Goal: Browse casually

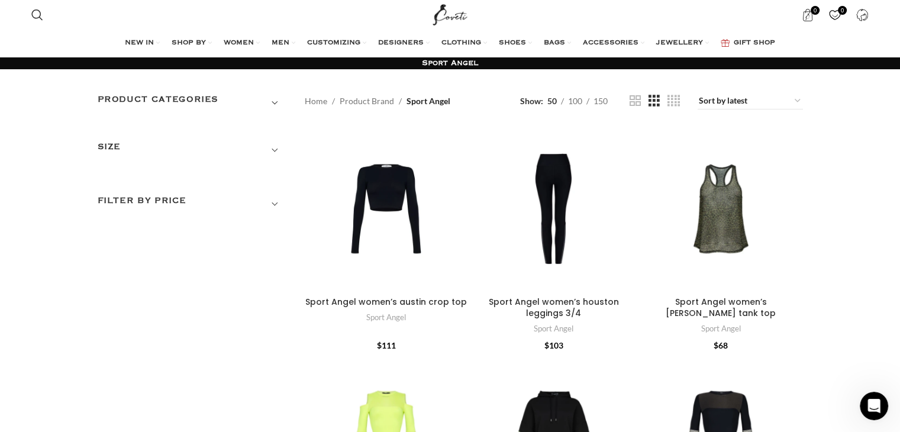
click at [451, 11] on img "Site logo" at bounding box center [450, 15] width 40 height 30
